Goal: Information Seeking & Learning: Check status

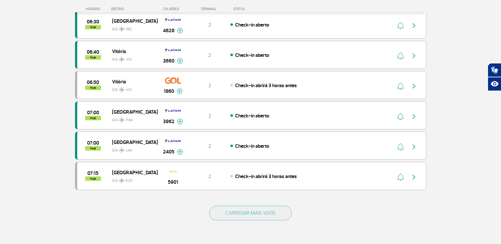
scroll to position [612, 0]
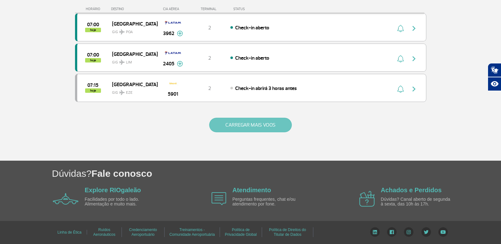
click at [225, 123] on button "CARREGAR MAIS VOOS" at bounding box center [250, 125] width 83 height 15
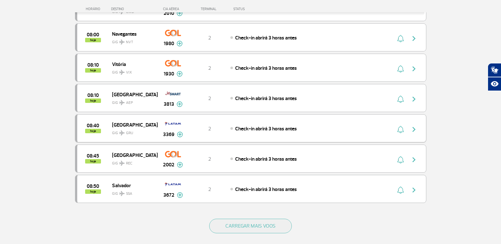
scroll to position [1219, 0]
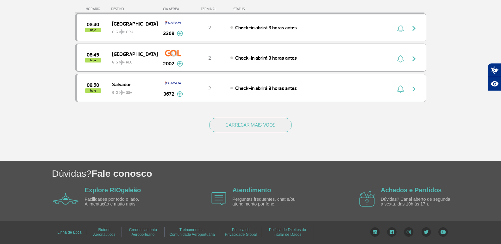
click at [245, 112] on div "CARREGAR MAIS VOOS" at bounding box center [250, 135] width 351 height 51
click at [246, 117] on div "CARREGAR MAIS VOOS" at bounding box center [250, 135] width 351 height 51
click at [249, 124] on button "CARREGAR MAIS VOOS" at bounding box center [250, 125] width 83 height 15
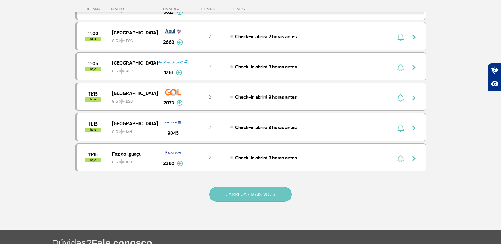
scroll to position [1826, 0]
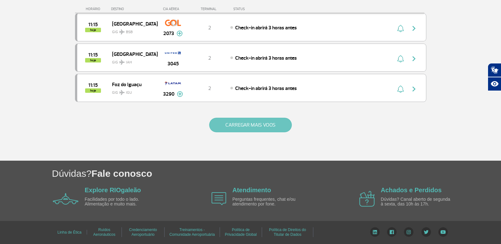
click at [265, 120] on button "CARREGAR MAIS VOOS" at bounding box center [250, 125] width 83 height 15
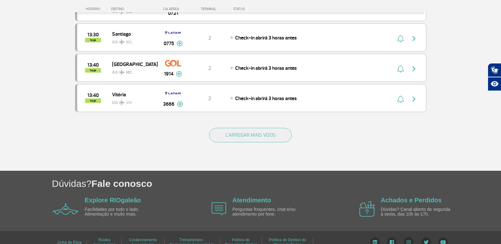
scroll to position [2434, 0]
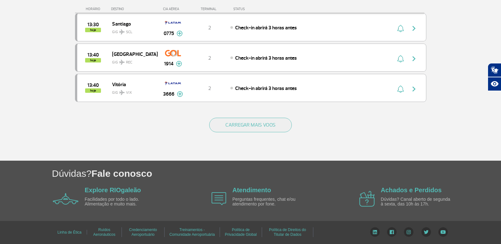
click at [265, 120] on button "CARREGAR MAIS VOOS" at bounding box center [250, 125] width 83 height 15
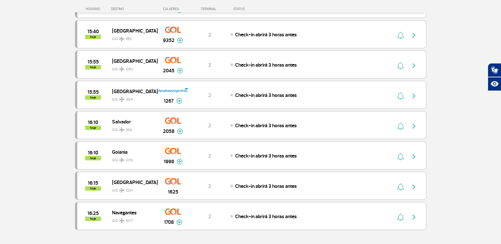
scroll to position [3036, 0]
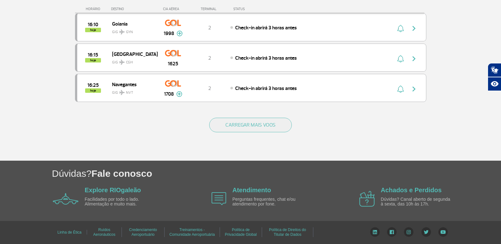
click at [265, 120] on button "CARREGAR MAIS VOOS" at bounding box center [250, 125] width 83 height 15
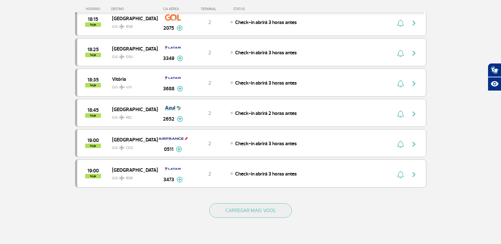
scroll to position [3574, 0]
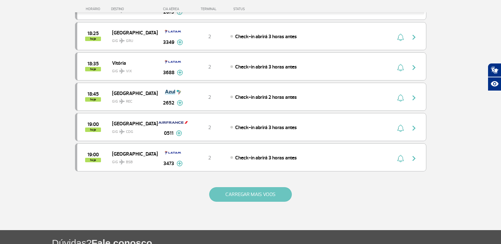
click at [241, 191] on button "CARREGAR MAIS VOOS" at bounding box center [250, 195] width 83 height 15
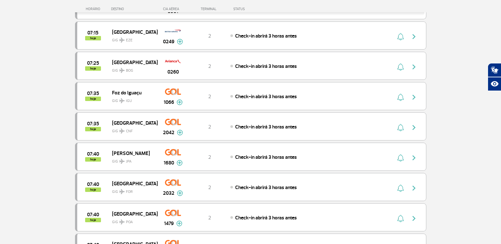
scroll to position [0, 0]
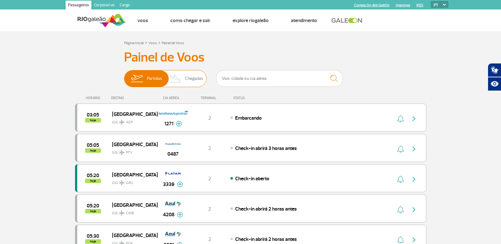
click at [150, 76] on span "Partidas" at bounding box center [154, 79] width 15 height 16
click at [124, 76] on input "Partidas Chegadas" at bounding box center [124, 76] width 0 height 0
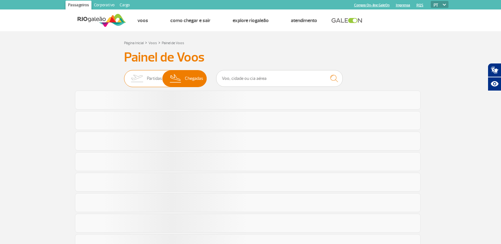
click at [150, 76] on span "Partidas" at bounding box center [154, 79] width 15 height 16
click at [124, 76] on input "Partidas Chegadas" at bounding box center [124, 76] width 0 height 0
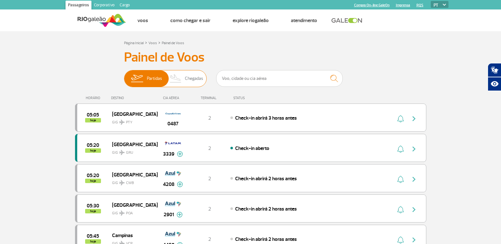
click at [186, 77] on span "Chegadas" at bounding box center [194, 79] width 18 height 16
click at [124, 76] on input "Partidas Chegadas" at bounding box center [124, 76] width 0 height 0
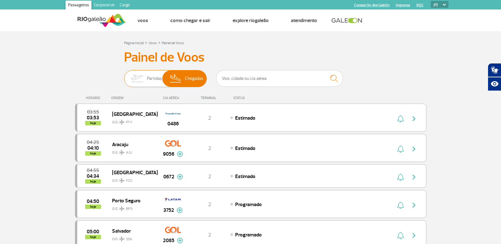
drag, startPoint x: 135, startPoint y: 88, endPoint x: 138, endPoint y: 83, distance: 5.4
click at [135, 87] on div "Partidas Chegadas" at bounding box center [165, 79] width 83 height 19
click at [138, 82] on img at bounding box center [137, 79] width 20 height 16
click at [124, 76] on input "Partidas Chegadas" at bounding box center [124, 76] width 0 height 0
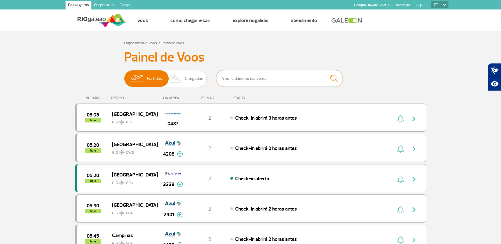
click at [238, 83] on input "text" at bounding box center [279, 78] width 126 height 17
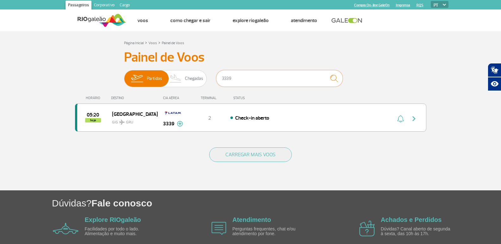
type input "3339"
